Goal: Transaction & Acquisition: Purchase product/service

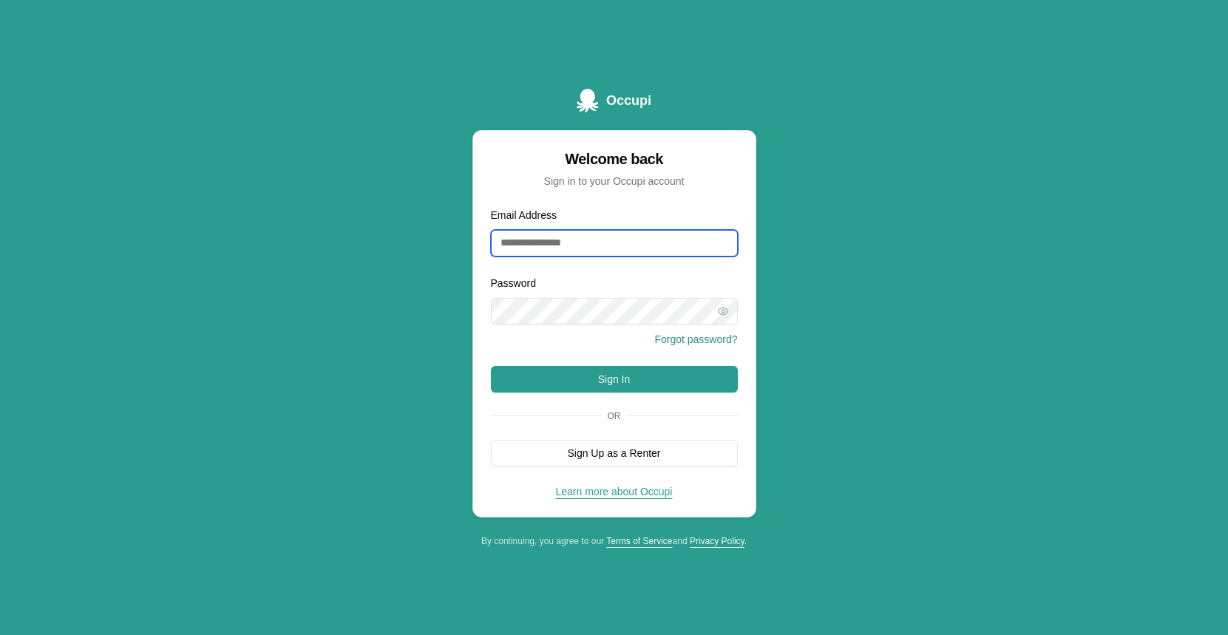
click at [632, 240] on input "Email Address" at bounding box center [614, 243] width 247 height 27
type input "**********"
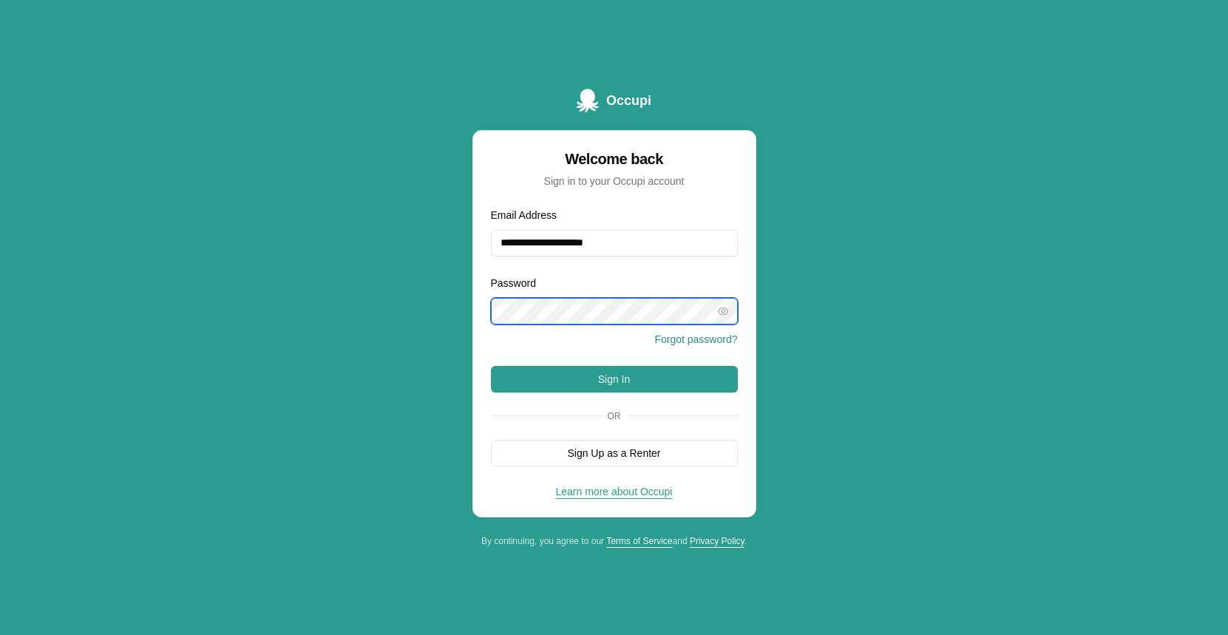
click at [491, 366] on button "Sign In" at bounding box center [614, 379] width 247 height 27
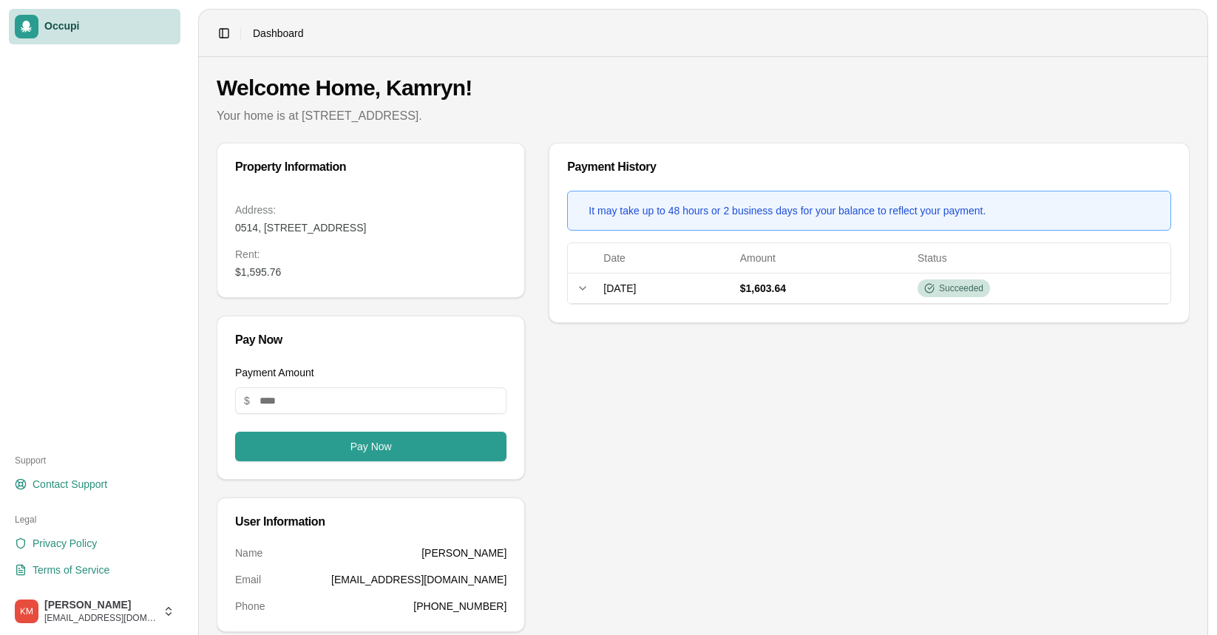
click at [279, 268] on dd "$1,595.76" at bounding box center [370, 272] width 271 height 15
click at [269, 402] on input "Payment Amount" at bounding box center [370, 400] width 271 height 27
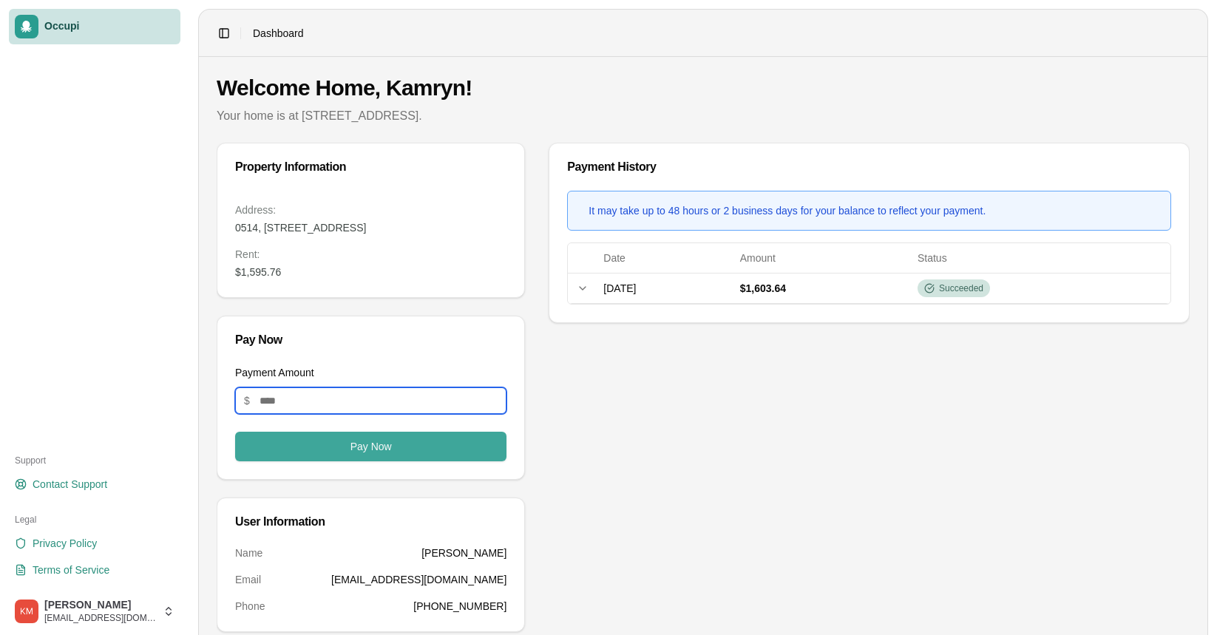
type input "*******"
click at [341, 442] on button "Pay Now" at bounding box center [370, 447] width 271 height 30
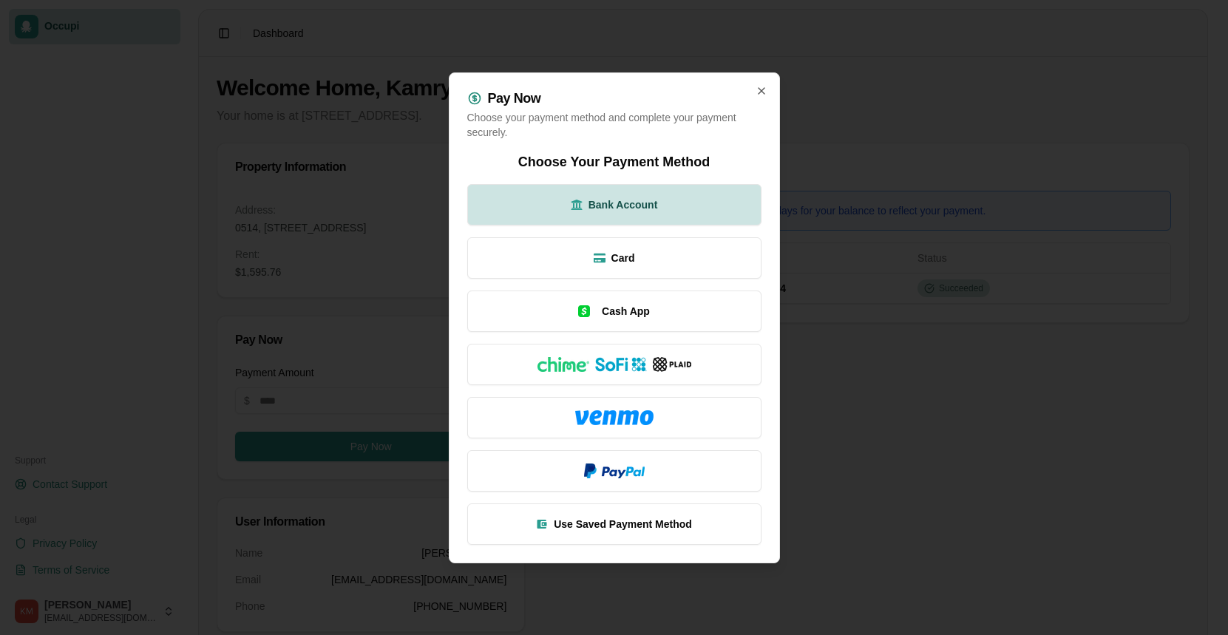
click at [576, 189] on button "Bank Account" at bounding box center [614, 204] width 294 height 41
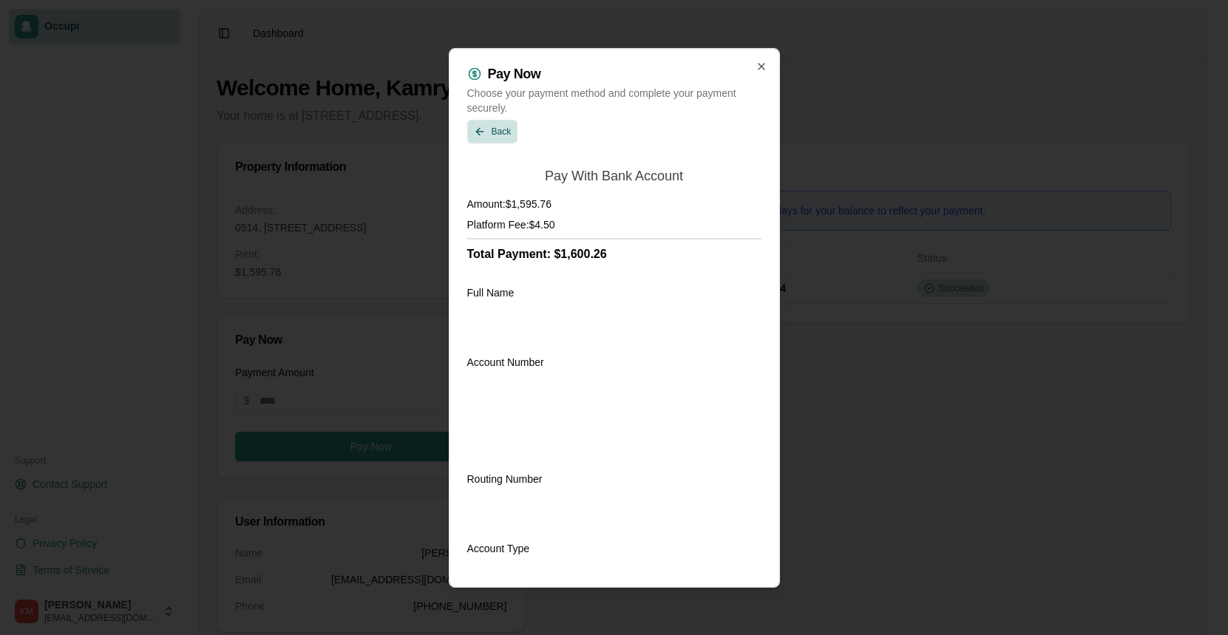
click at [503, 128] on button "Back" at bounding box center [492, 131] width 51 height 24
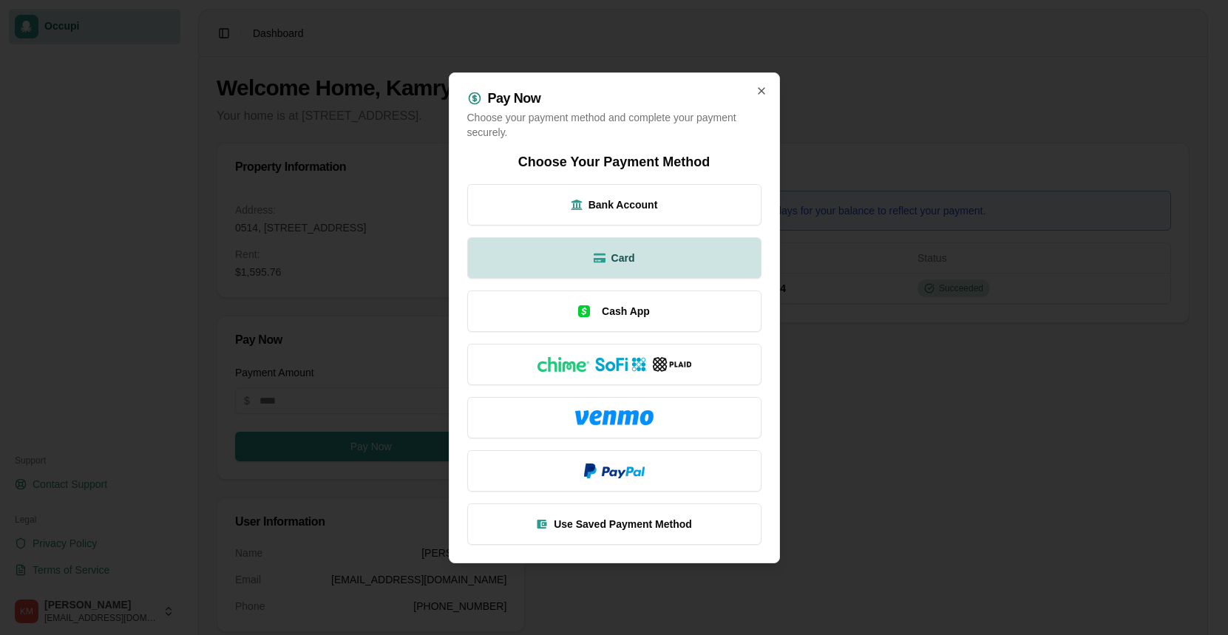
click at [665, 274] on button "Card" at bounding box center [614, 257] width 294 height 41
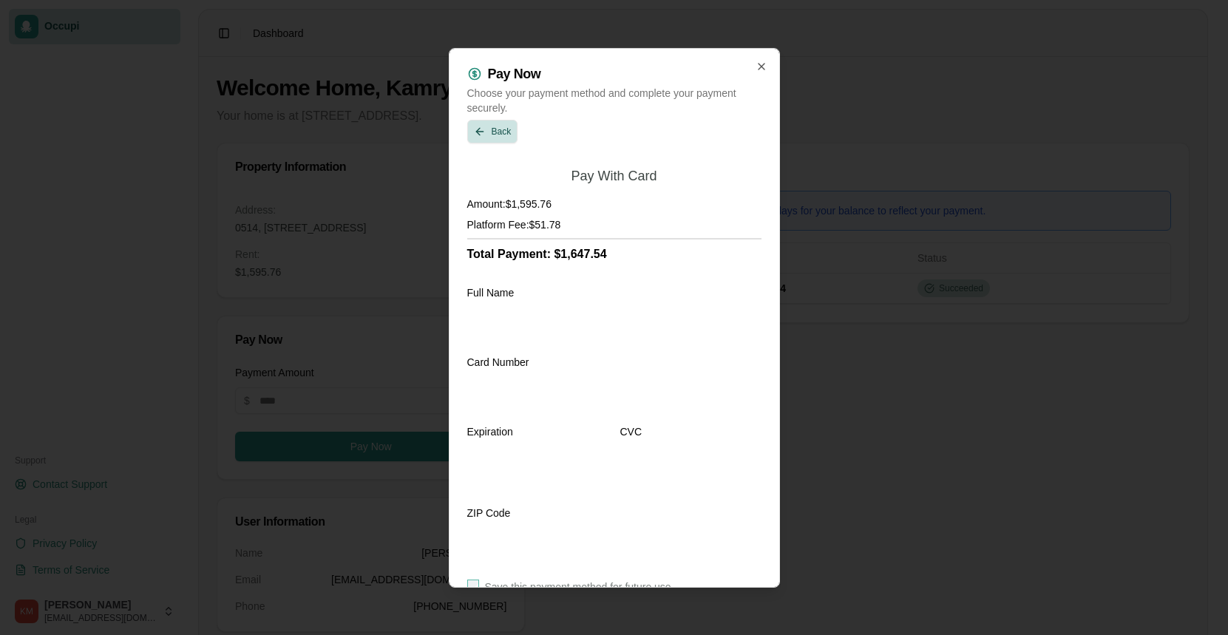
click at [494, 122] on button "Back" at bounding box center [492, 131] width 51 height 24
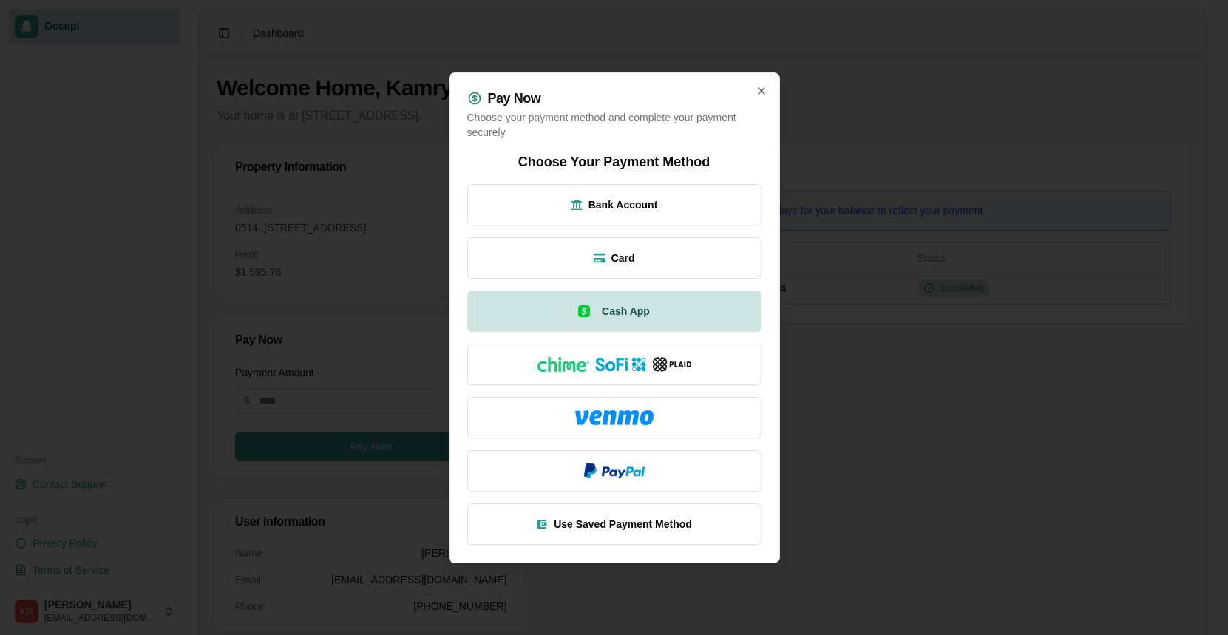
click at [703, 315] on button "Cash App" at bounding box center [614, 311] width 294 height 41
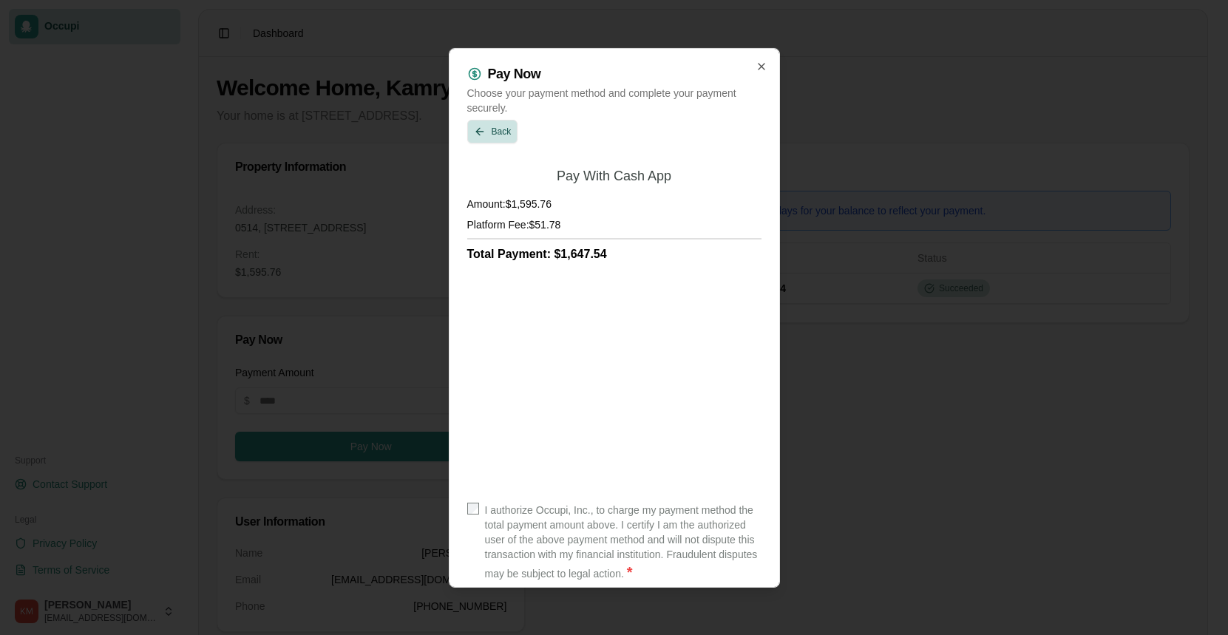
click at [497, 127] on button "Back" at bounding box center [492, 131] width 51 height 24
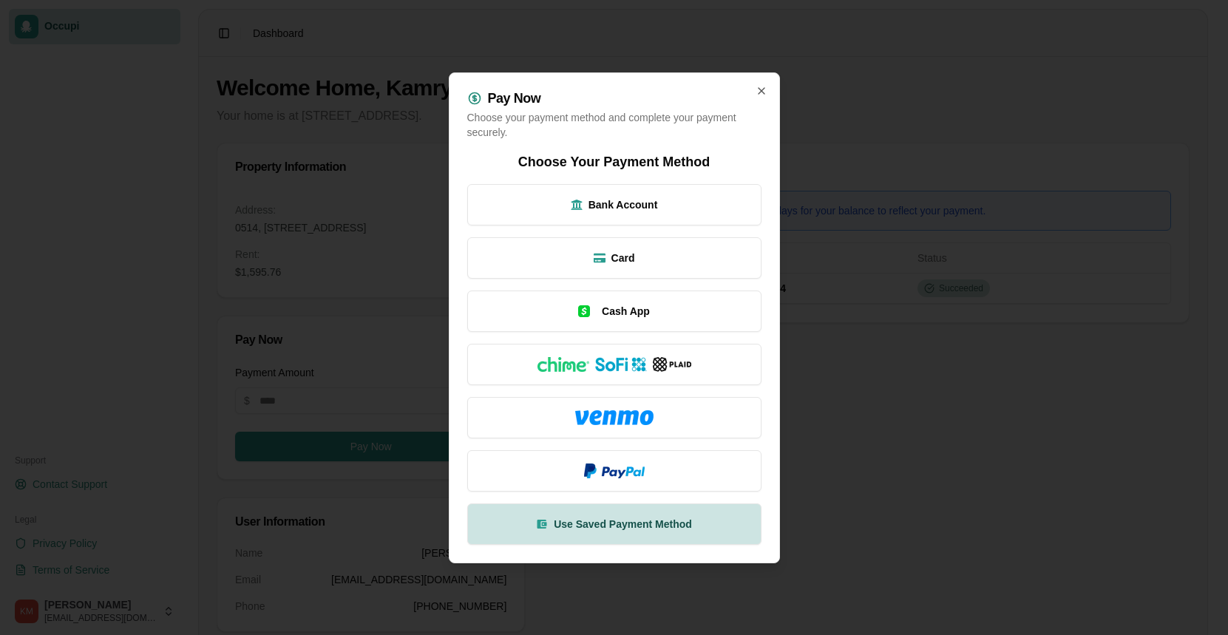
click at [662, 529] on span "Use Saved Payment Method" at bounding box center [623, 524] width 138 height 15
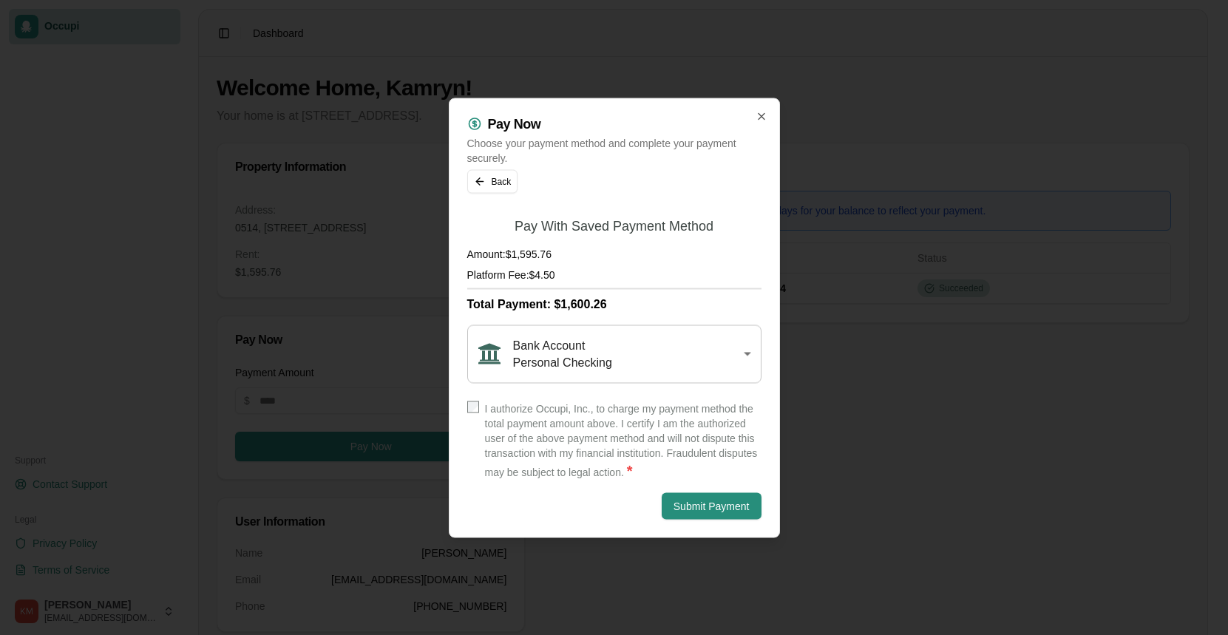
click at [658, 342] on div "Bank Account Personal Checking" at bounding box center [608, 354] width 260 height 34
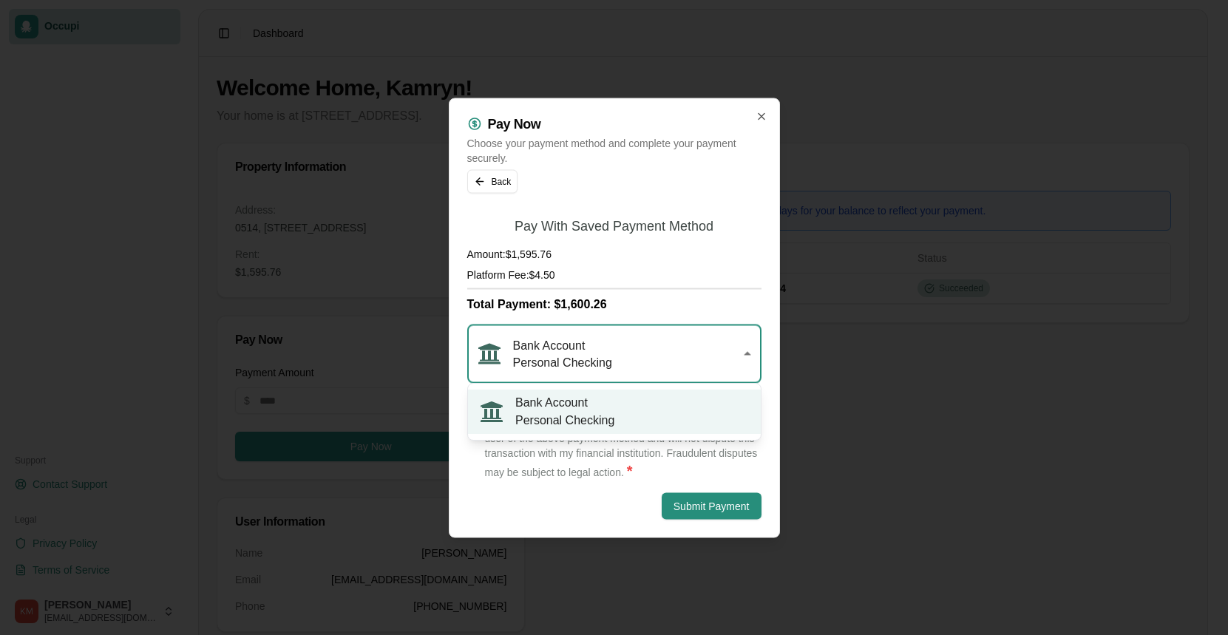
click at [612, 416] on label "I authorize Occupi, Inc., to charge my payment method the total payment amount …" at bounding box center [623, 441] width 276 height 80
click at [565, 478] on label "I authorize Occupi, Inc., to charge my payment method the total payment amount …" at bounding box center [623, 441] width 276 height 80
click at [765, 298] on div "Pay Now Choose your payment method and complete your payment securely. Back Pay…" at bounding box center [614, 318] width 331 height 440
click at [762, 311] on div "Pay Now Choose your payment method and complete your payment securely. Back Pay…" at bounding box center [614, 318] width 331 height 440
click at [765, 344] on div "Pay Now Choose your payment method and complete your payment securely. Back Pay…" at bounding box center [614, 318] width 331 height 440
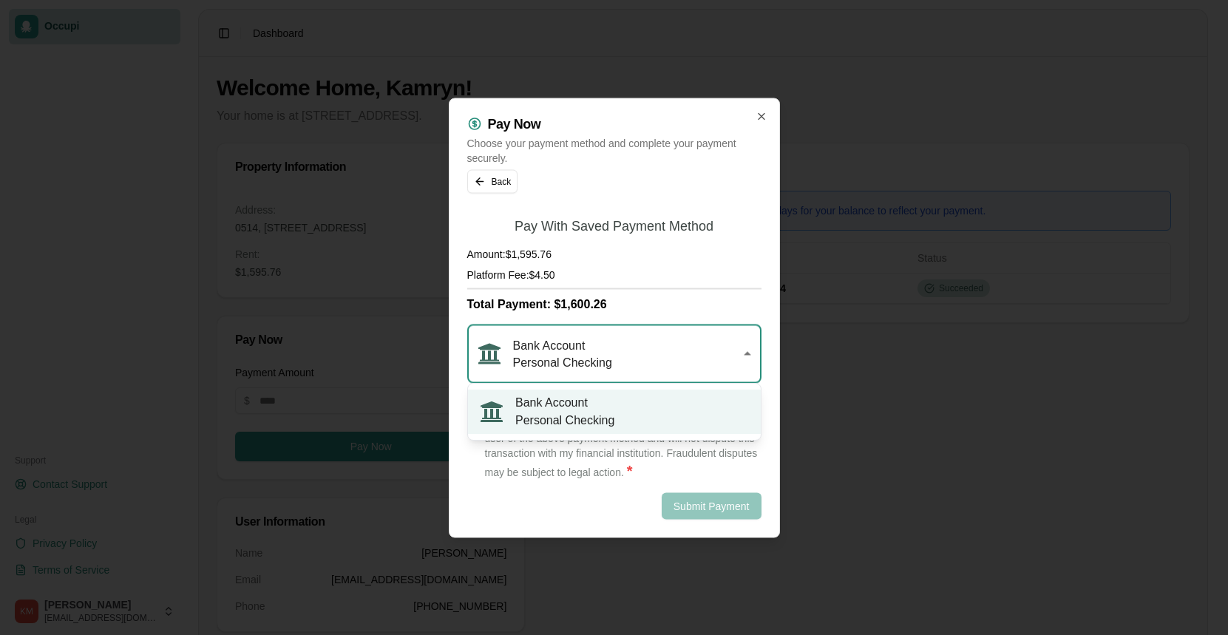
click at [750, 349] on div "Bank Account Personal Checking" at bounding box center [614, 354] width 294 height 58
click at [767, 395] on div "Pay Now Choose your payment method and complete your payment securely. Back Pay…" at bounding box center [614, 318] width 331 height 440
drag, startPoint x: 584, startPoint y: 499, endPoint x: 574, endPoint y: 492, distance: 12.1
click at [581, 497] on div "Submit Payment" at bounding box center [614, 505] width 294 height 27
click at [571, 410] on label "I authorize Occupi, Inc., to charge my payment method the total payment amount …" at bounding box center [623, 441] width 276 height 80
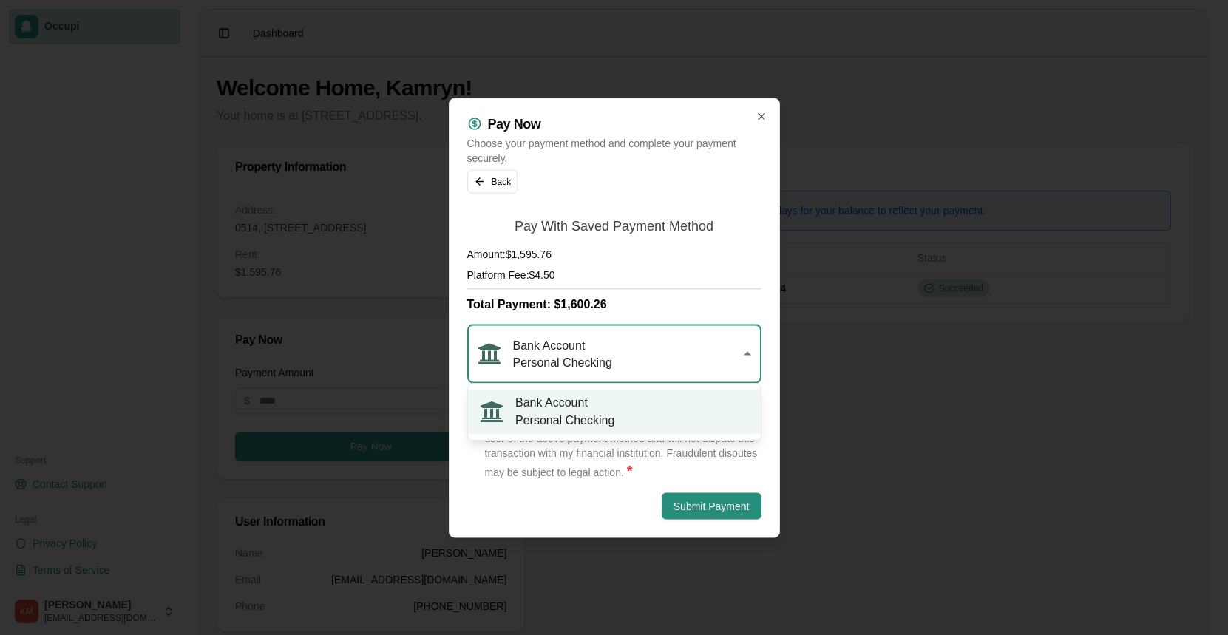
click at [656, 347] on div "Bank Account Personal Checking" at bounding box center [608, 354] width 260 height 34
click at [568, 417] on label "I authorize Occupi, Inc., to charge my payment method the total payment amount …" at bounding box center [623, 441] width 276 height 80
click at [563, 497] on div "Submit Payment" at bounding box center [614, 505] width 294 height 27
click at [758, 120] on icon "button" at bounding box center [761, 116] width 12 height 12
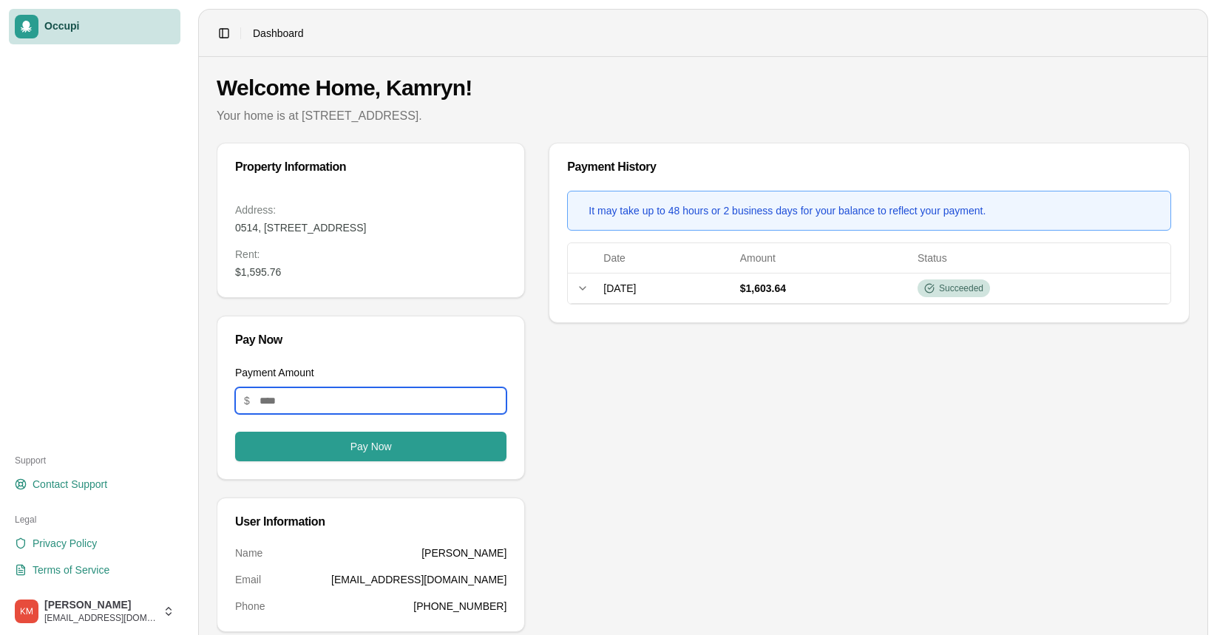
click at [378, 410] on input "Payment Amount" at bounding box center [370, 400] width 271 height 27
type input "*******"
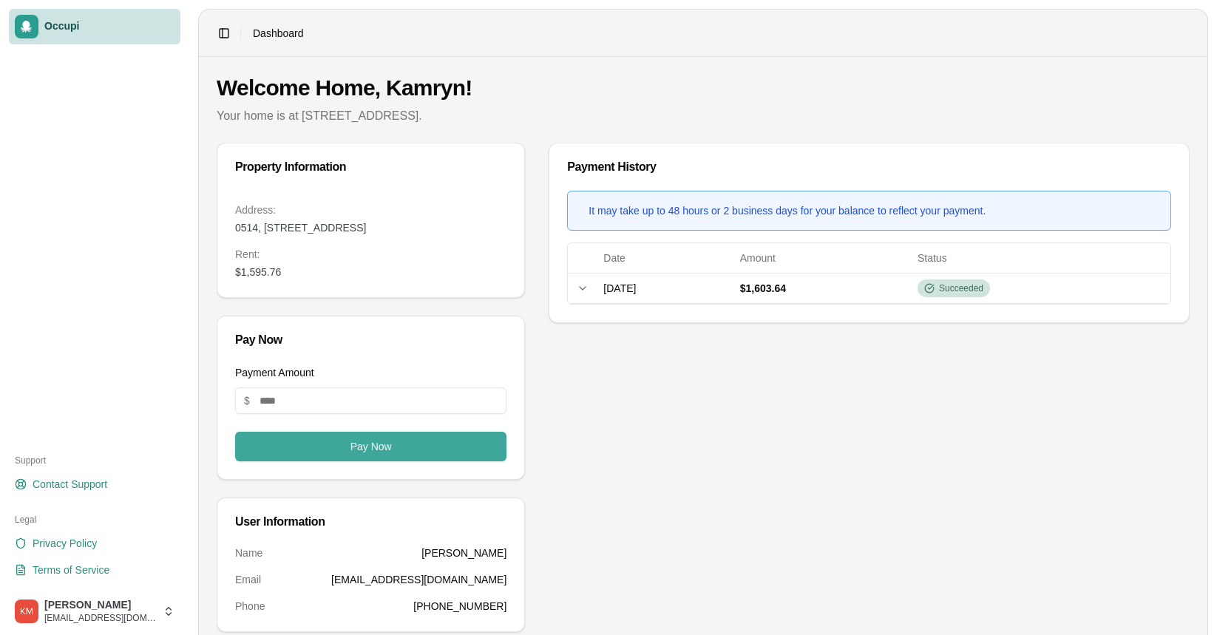
click at [418, 458] on button "Pay Now" at bounding box center [370, 447] width 271 height 30
